Goal: Transaction & Acquisition: Purchase product/service

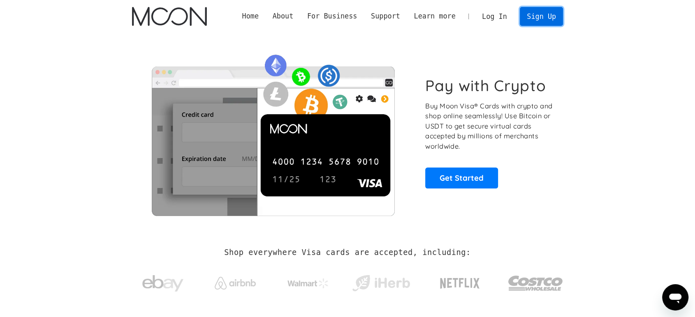
click at [534, 15] on link "Sign Up" at bounding box center [541, 16] width 43 height 18
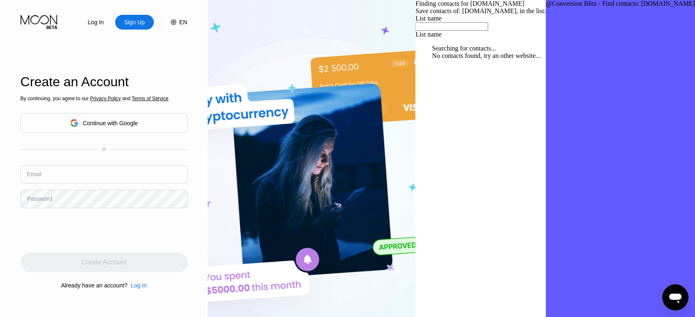
click at [165, 175] on input "text" at bounding box center [104, 174] width 167 height 18
click at [187, 127] on div "Continue with Google" at bounding box center [104, 123] width 167 height 20
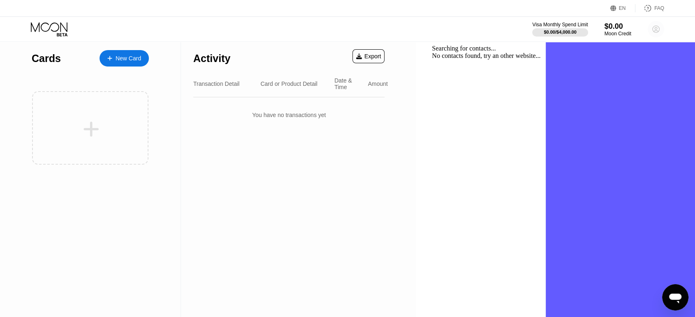
click at [653, 30] on circle at bounding box center [655, 29] width 16 height 16
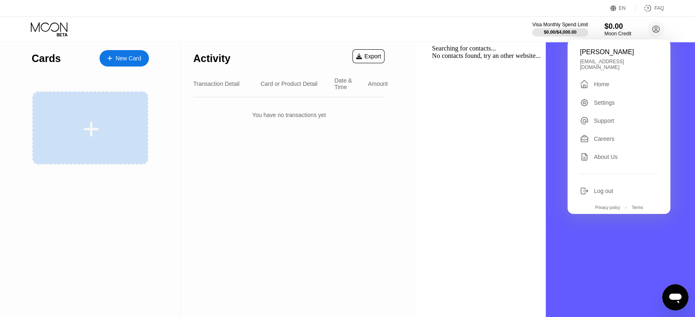
click at [98, 121] on icon at bounding box center [91, 129] width 16 height 18
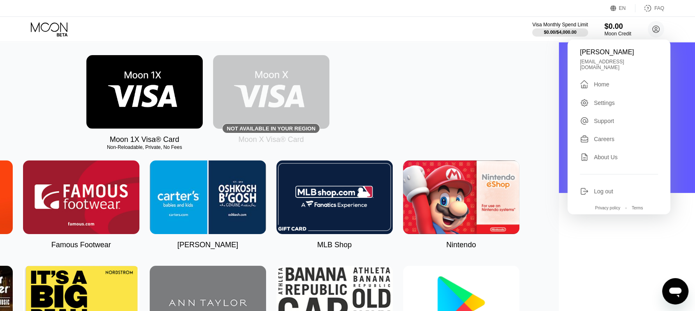
scroll to position [118, 0]
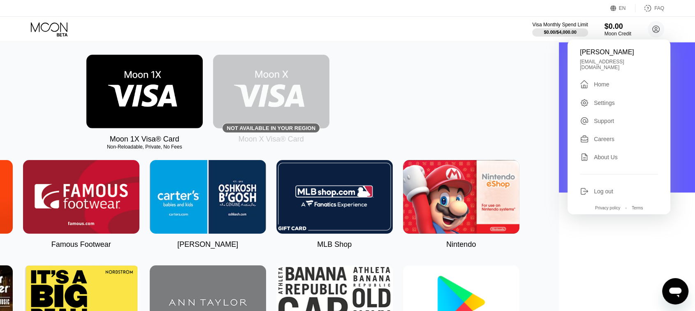
click at [507, 97] on div "Moon 1X Visa® Card Non-Reloadable, Private, No Fees Not available in your regio…" at bounding box center [207, 99] width 677 height 89
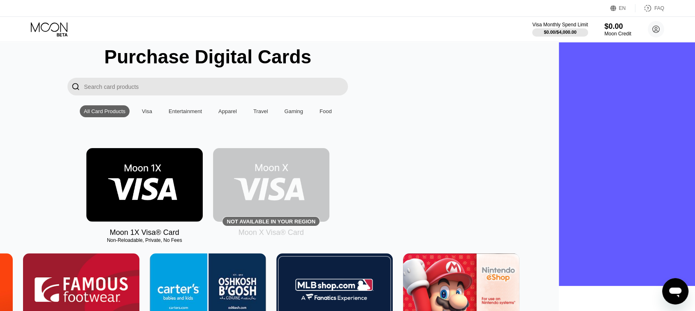
scroll to position [25, 3]
click at [152, 114] on div "Visa" at bounding box center [147, 111] width 10 height 6
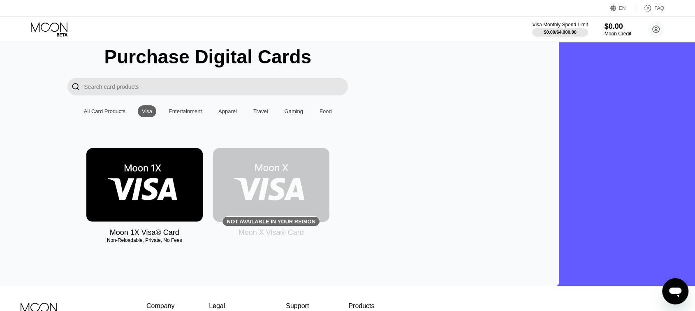
scroll to position [125, 3]
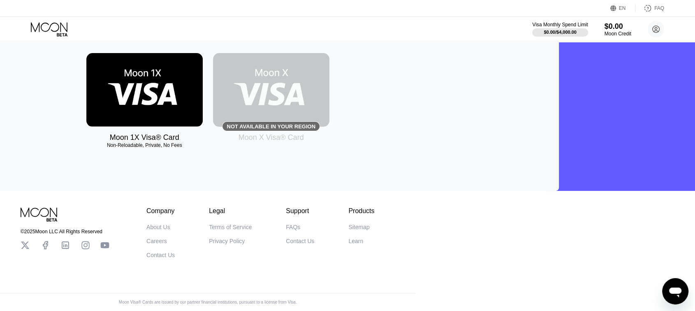
click at [203, 101] on img at bounding box center [144, 90] width 116 height 74
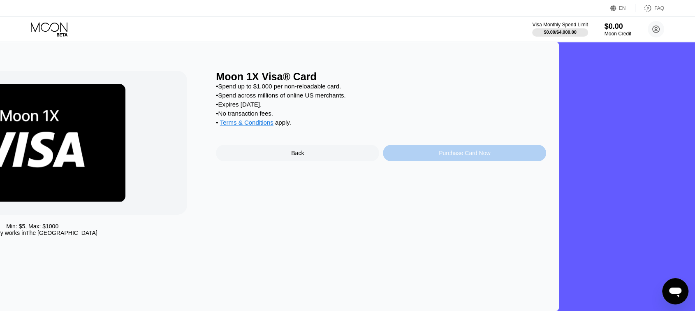
click at [490, 156] on div "Purchase Card Now" at bounding box center [464, 153] width 51 height 7
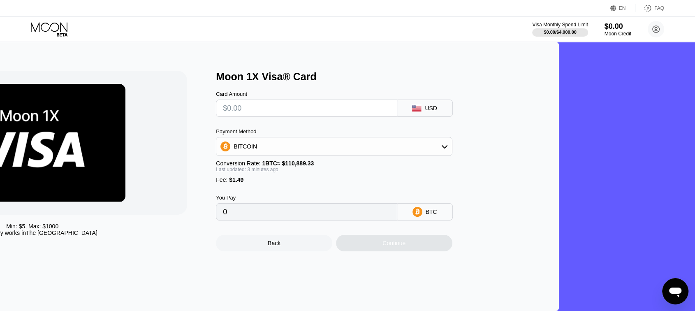
click at [390, 107] on input "text" at bounding box center [306, 108] width 167 height 16
type input "$5"
type input "0.00005860"
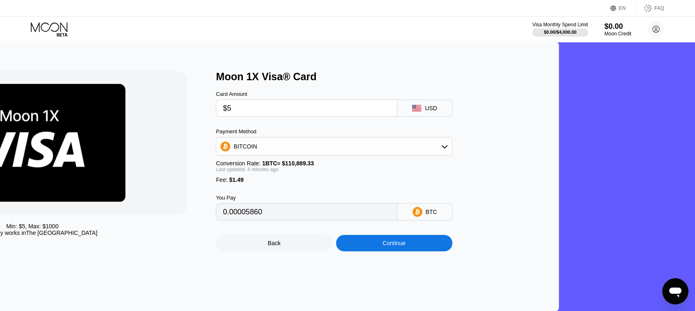
type input "$5"
click at [451, 143] on div "BITCOIN" at bounding box center [333, 146] width 235 height 16
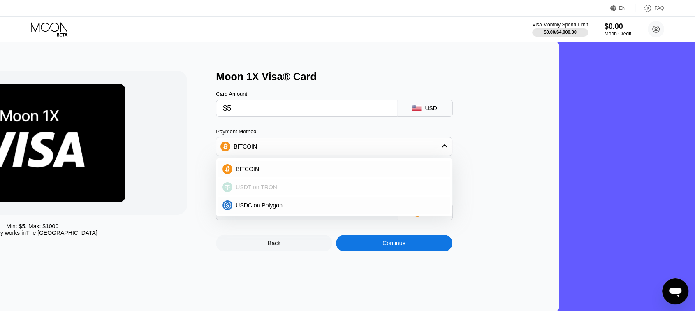
click at [277, 190] on span "USDT on TRON" at bounding box center [257, 187] width 42 height 7
type input "6.56"
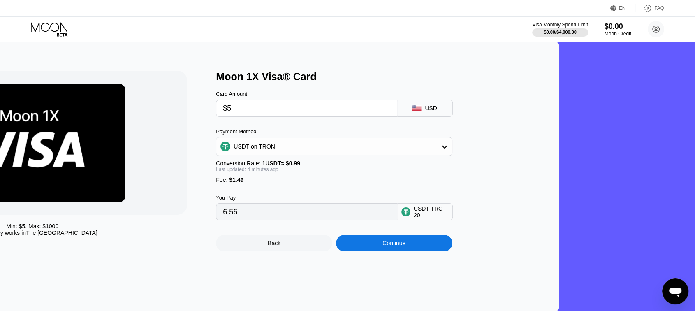
click at [448, 218] on div "USDT TRC-20" at bounding box center [430, 211] width 35 height 13
click at [405, 246] on div "Continue" at bounding box center [393, 243] width 23 height 7
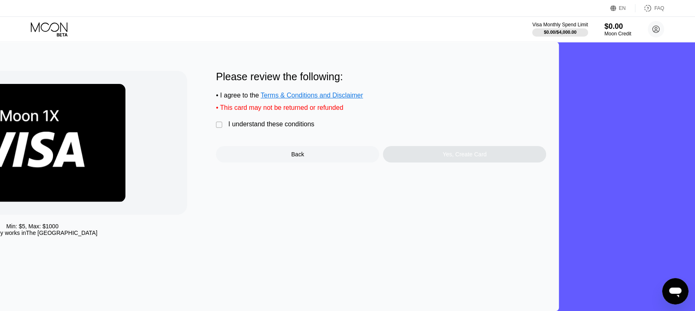
click at [224, 127] on div "" at bounding box center [220, 125] width 8 height 8
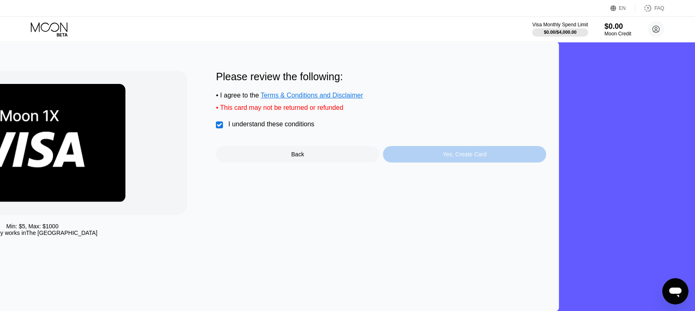
click at [486, 157] on div "Yes, Create Card" at bounding box center [464, 154] width 44 height 7
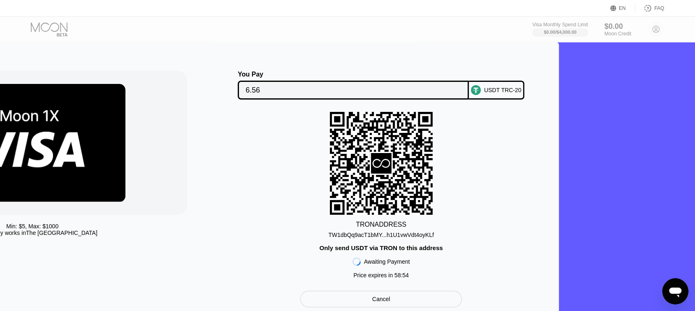
click at [434, 236] on div "TW1dbQq9acT1bMY...h1U1vwVdt4oyKLf" at bounding box center [381, 234] width 106 height 7
click at [461, 92] on input "6.56" at bounding box center [352, 90] width 215 height 16
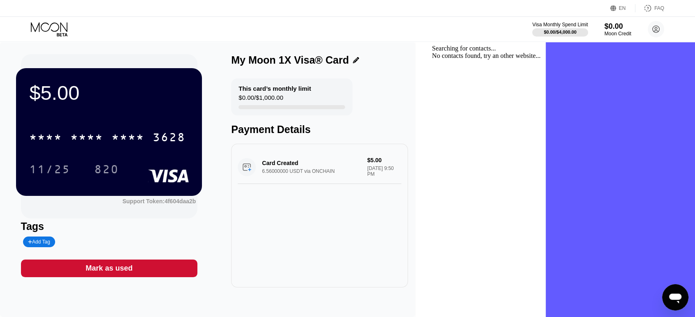
click at [172, 128] on div "* * * * * * * * * * * * 3628" at bounding box center [108, 135] width 159 height 28
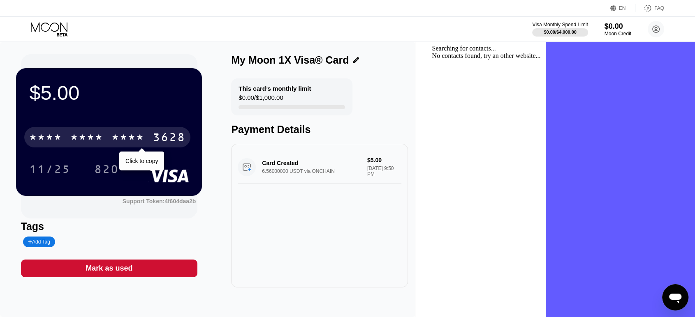
click at [187, 138] on div "* * * * * * * * * * * * 3628" at bounding box center [107, 137] width 166 height 21
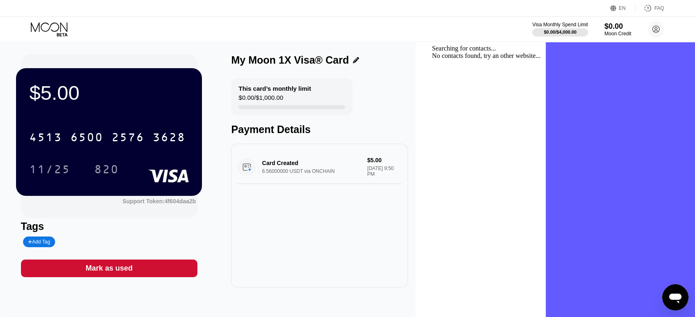
click at [147, 229] on div "Tags" at bounding box center [109, 227] width 177 height 12
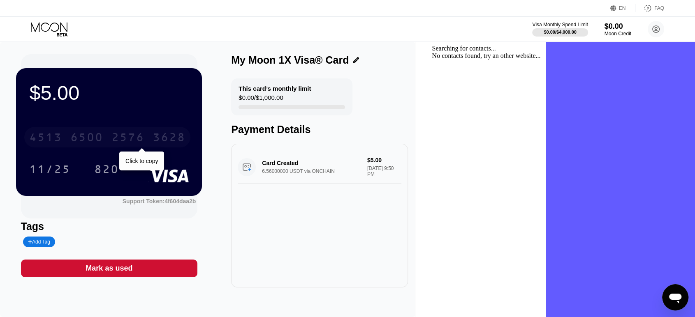
click at [180, 140] on div "[CREDIT_CARD_NUMBER]" at bounding box center [107, 137] width 166 height 21
